Goal: Task Accomplishment & Management: Manage account settings

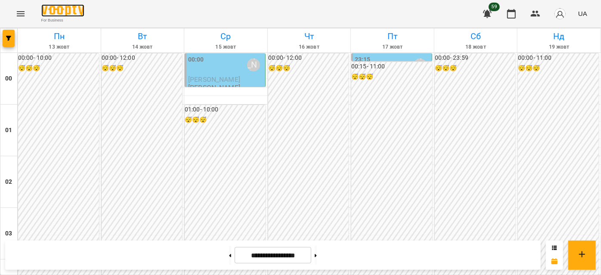
scroll to position [899, 0]
click at [76, 15] on img at bounding box center [62, 10] width 43 height 12
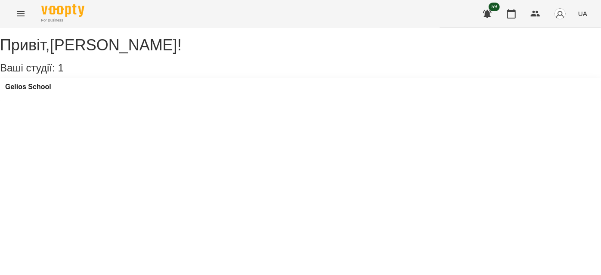
click at [17, 11] on icon "Menu" at bounding box center [20, 14] width 10 height 10
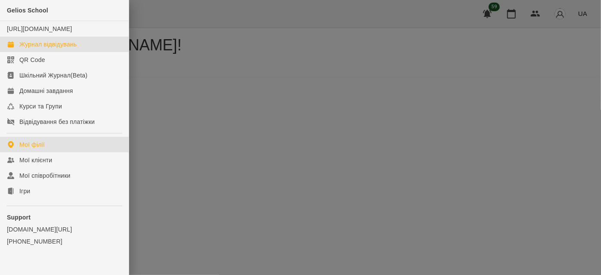
click at [41, 49] on div "Журнал відвідувань" at bounding box center [47, 44] width 57 height 9
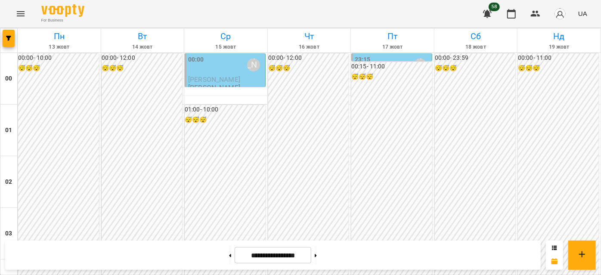
click at [24, 11] on icon "Menu" at bounding box center [20, 14] width 10 height 10
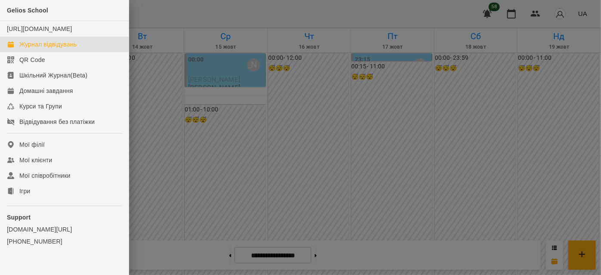
click at [165, 16] on div at bounding box center [300, 137] width 601 height 275
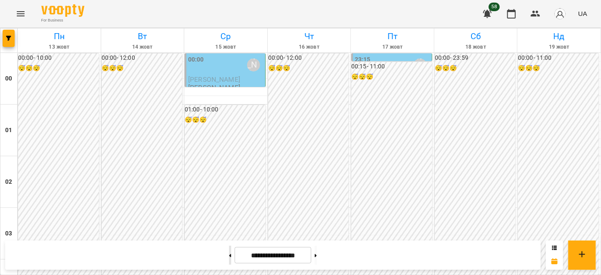
click at [229, 247] on button at bounding box center [230, 255] width 2 height 19
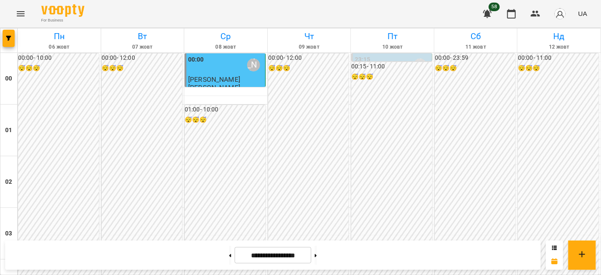
scroll to position [665, 0]
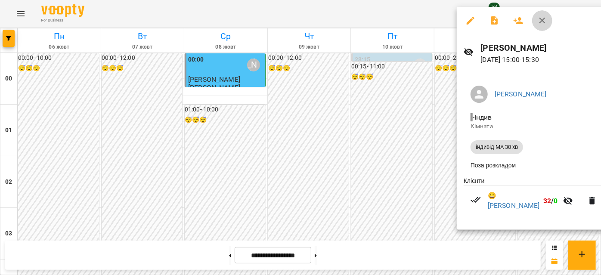
click at [543, 22] on icon "button" at bounding box center [542, 20] width 10 height 10
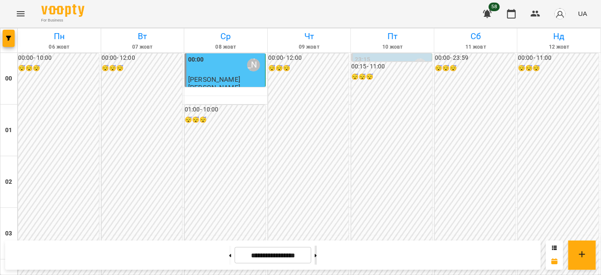
click at [317, 254] on button at bounding box center [316, 255] width 2 height 19
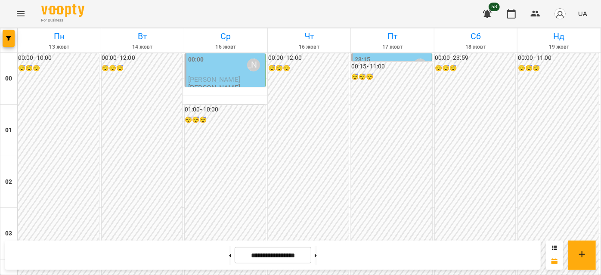
scroll to position [782, 0]
click at [229, 252] on button at bounding box center [230, 255] width 2 height 19
type input "**********"
